Goal: Browse casually

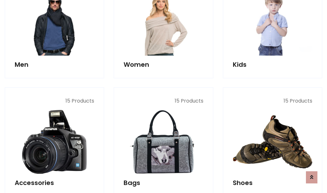
scroll to position [214, 0]
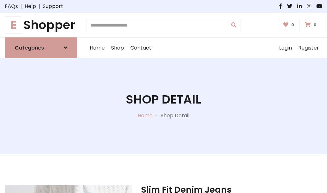
click at [41, 25] on h1 "E Shopper" at bounding box center [41, 25] width 72 height 14
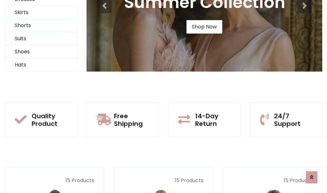
scroll to position [62, 0]
